Goal: Register for event/course

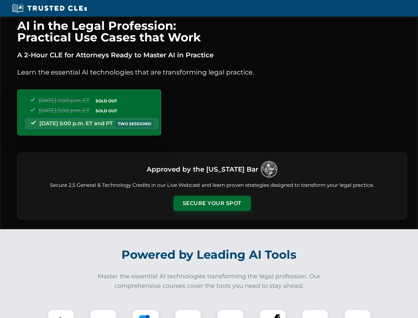
click at [212, 203] on button "Secure Your Spot" at bounding box center [211, 203] width 77 height 15
click at [61, 314] on img at bounding box center [60, 322] width 19 height 19
